Goal: Find contact information

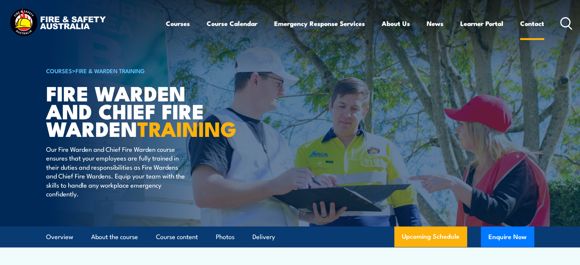
click at [525, 23] on link "Contact" at bounding box center [532, 23] width 24 height 20
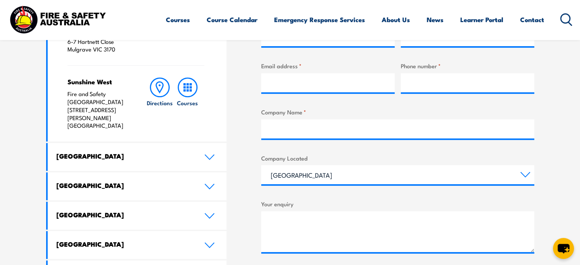
drag, startPoint x: 582, startPoint y: 21, endPoint x: 586, endPoint y: 116, distance: 95.1
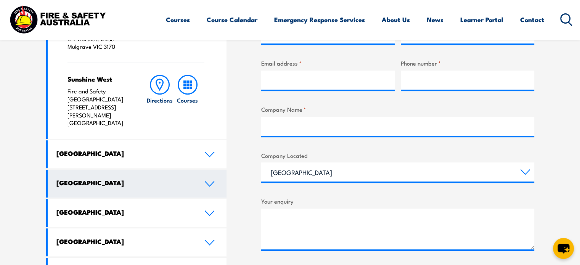
click at [209, 181] on icon at bounding box center [209, 184] width 10 height 6
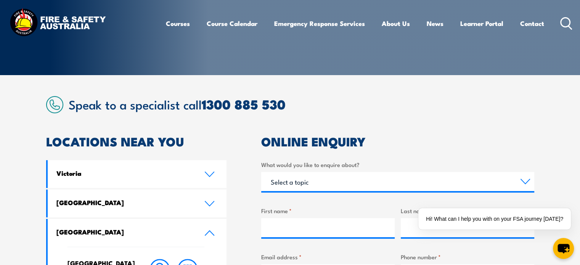
scroll to position [0, 0]
